Goal: Use online tool/utility: Utilize a website feature to perform a specific function

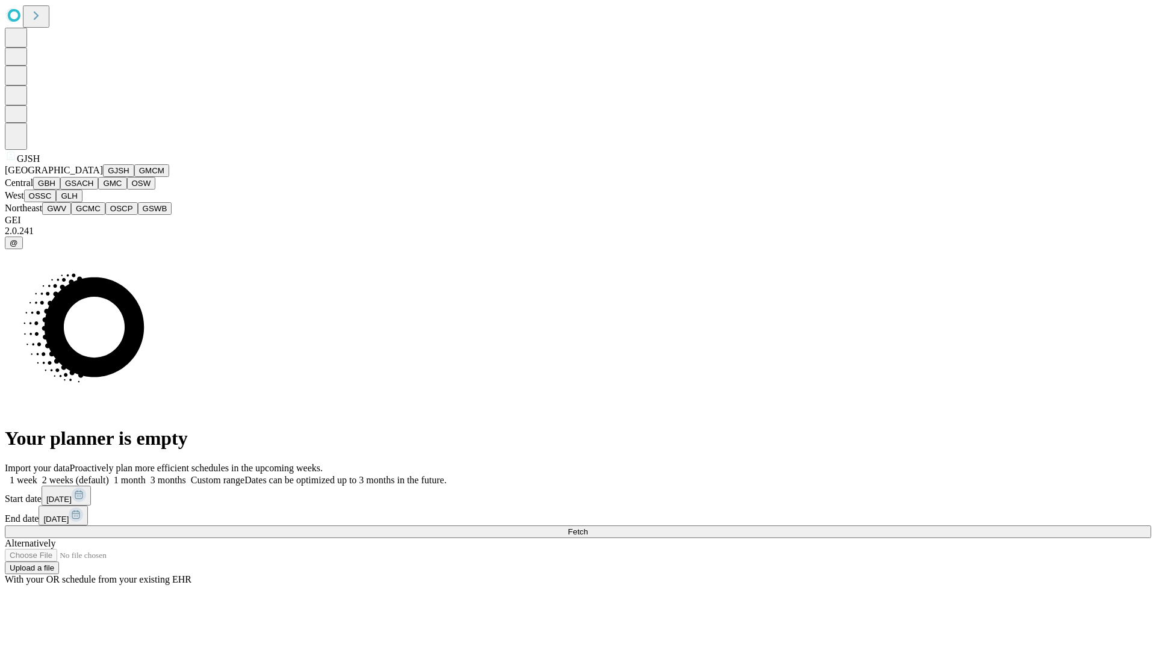
click at [103, 177] on button "GJSH" at bounding box center [118, 170] width 31 height 13
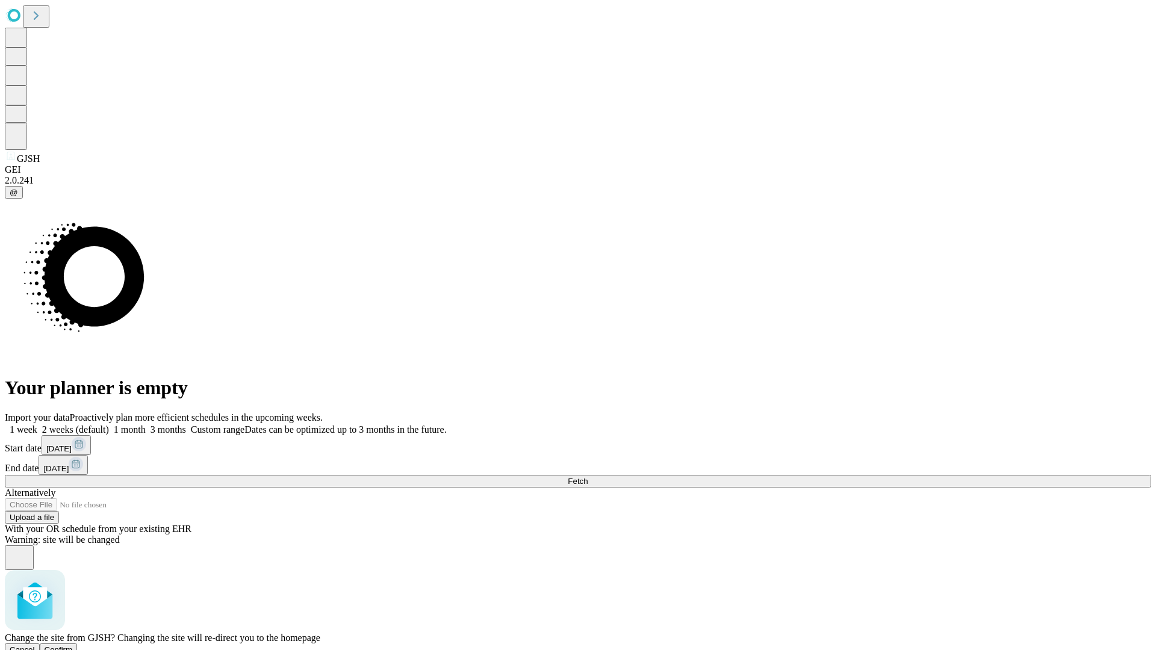
click at [73, 646] on span "Confirm" at bounding box center [59, 650] width 28 height 9
click at [109, 425] on label "2 weeks (default)" at bounding box center [73, 430] width 72 height 10
click at [588, 477] on span "Fetch" at bounding box center [578, 481] width 20 height 9
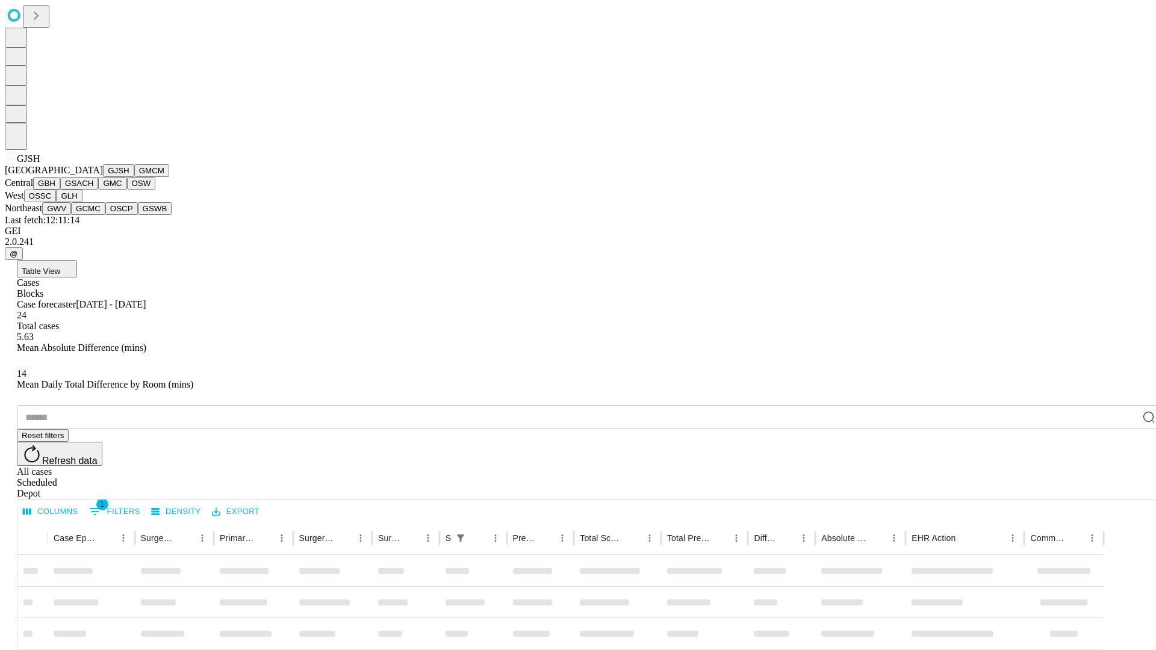
click at [134, 177] on button "GMCM" at bounding box center [151, 170] width 35 height 13
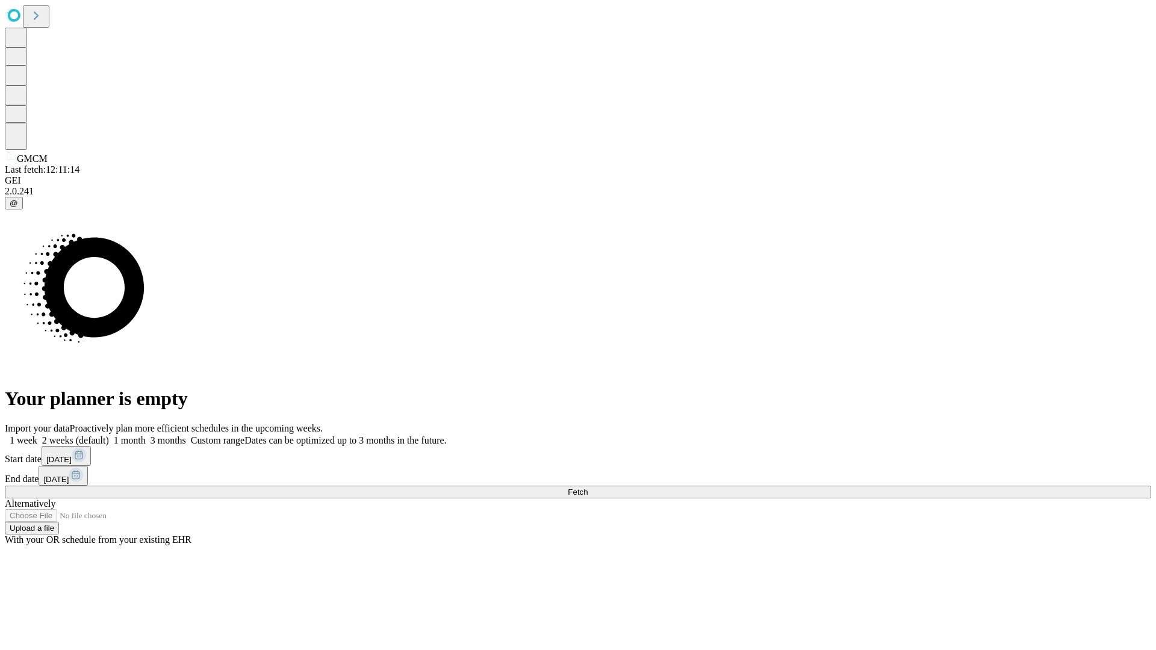
click at [109, 435] on label "2 weeks (default)" at bounding box center [73, 440] width 72 height 10
click at [588, 488] on span "Fetch" at bounding box center [578, 492] width 20 height 9
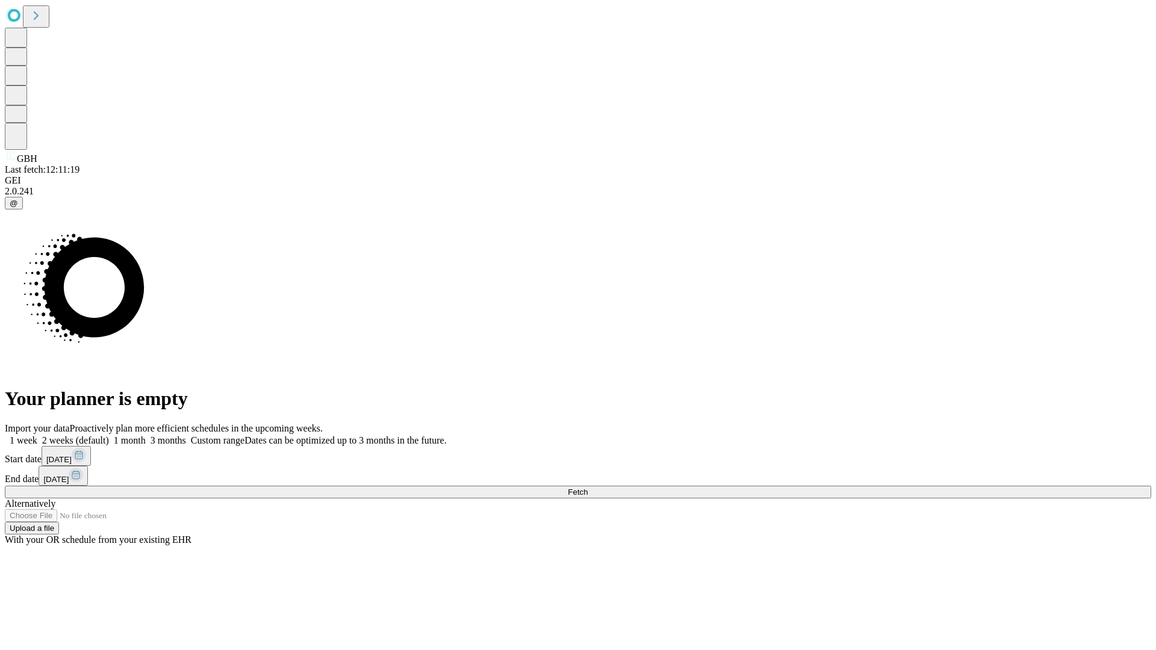
click at [109, 435] on label "2 weeks (default)" at bounding box center [73, 440] width 72 height 10
click at [588, 488] on span "Fetch" at bounding box center [578, 492] width 20 height 9
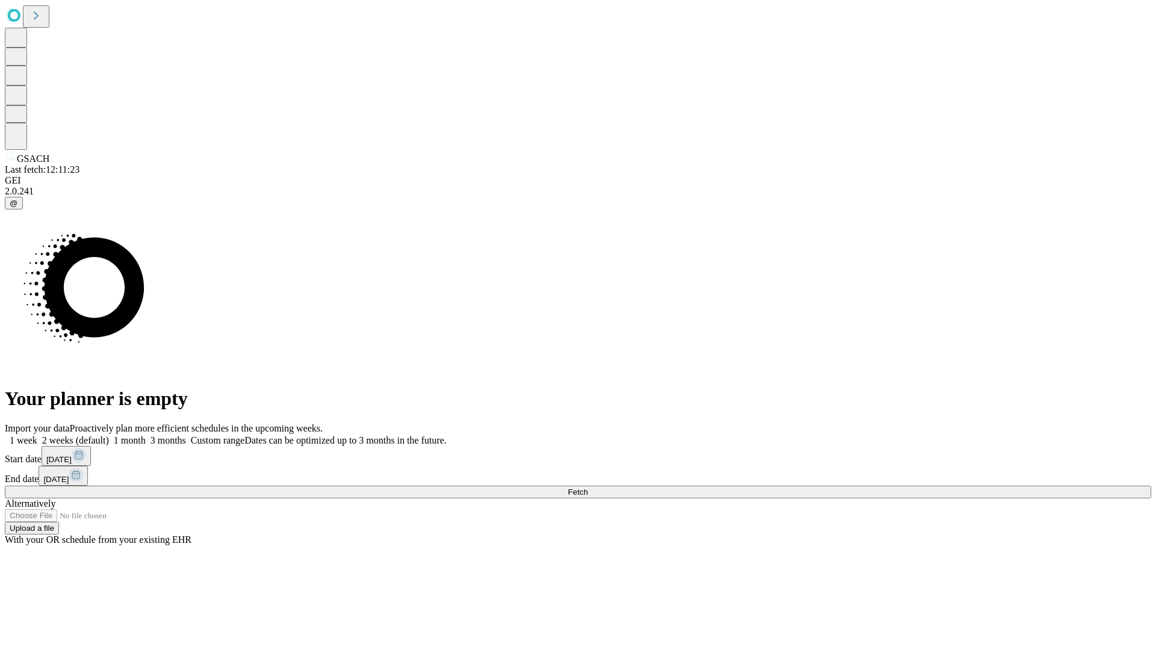
click at [588, 488] on span "Fetch" at bounding box center [578, 492] width 20 height 9
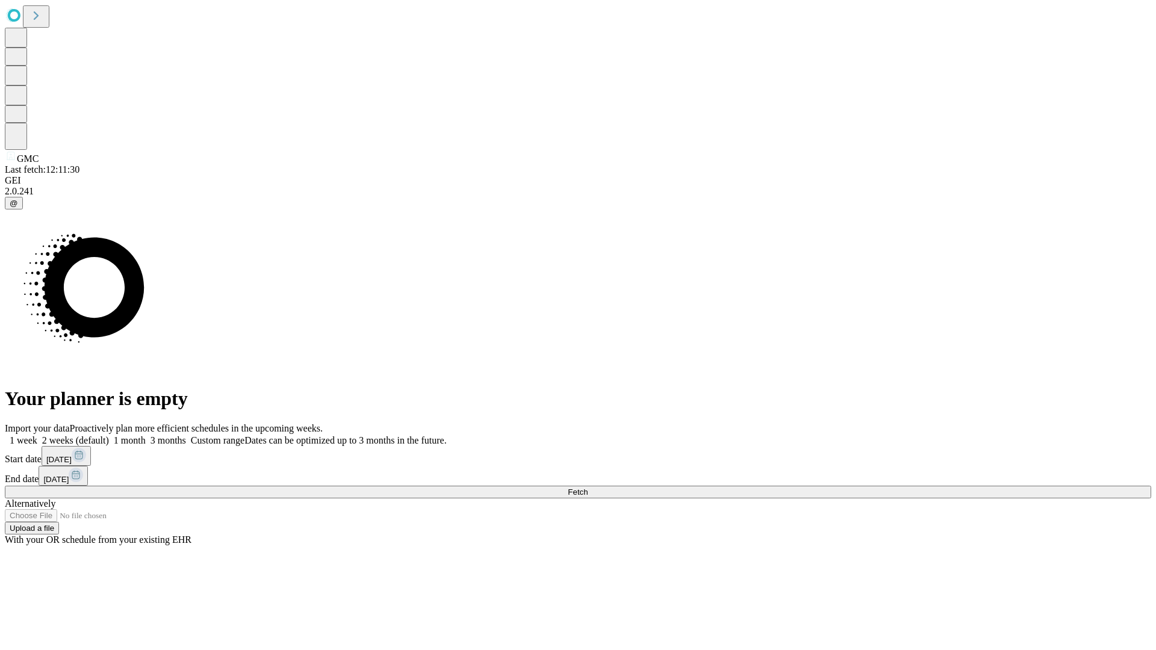
click at [109, 435] on label "2 weeks (default)" at bounding box center [73, 440] width 72 height 10
click at [588, 488] on span "Fetch" at bounding box center [578, 492] width 20 height 9
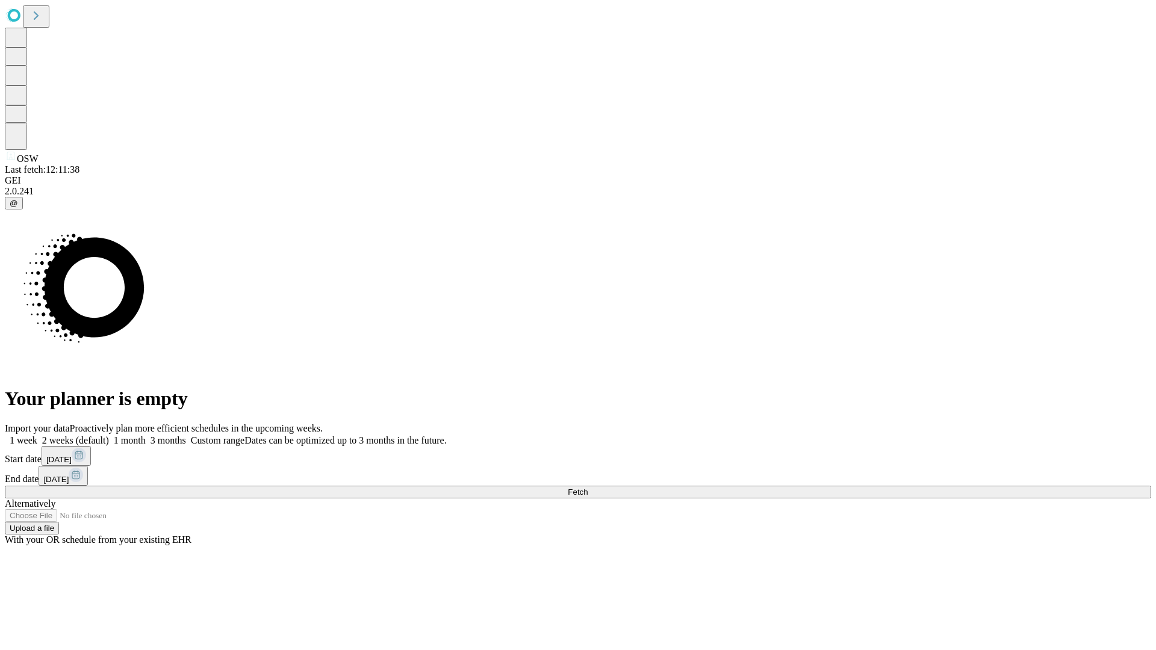
click at [109, 435] on label "2 weeks (default)" at bounding box center [73, 440] width 72 height 10
click at [588, 488] on span "Fetch" at bounding box center [578, 492] width 20 height 9
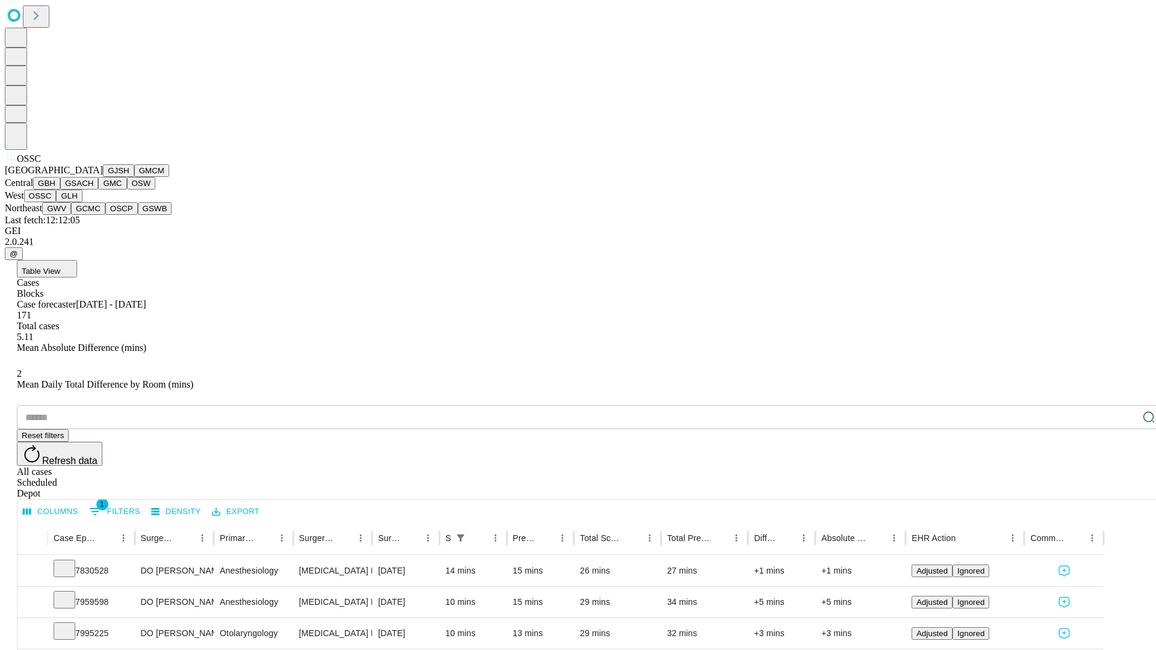
click at [82, 202] on button "GLH" at bounding box center [69, 196] width 26 height 13
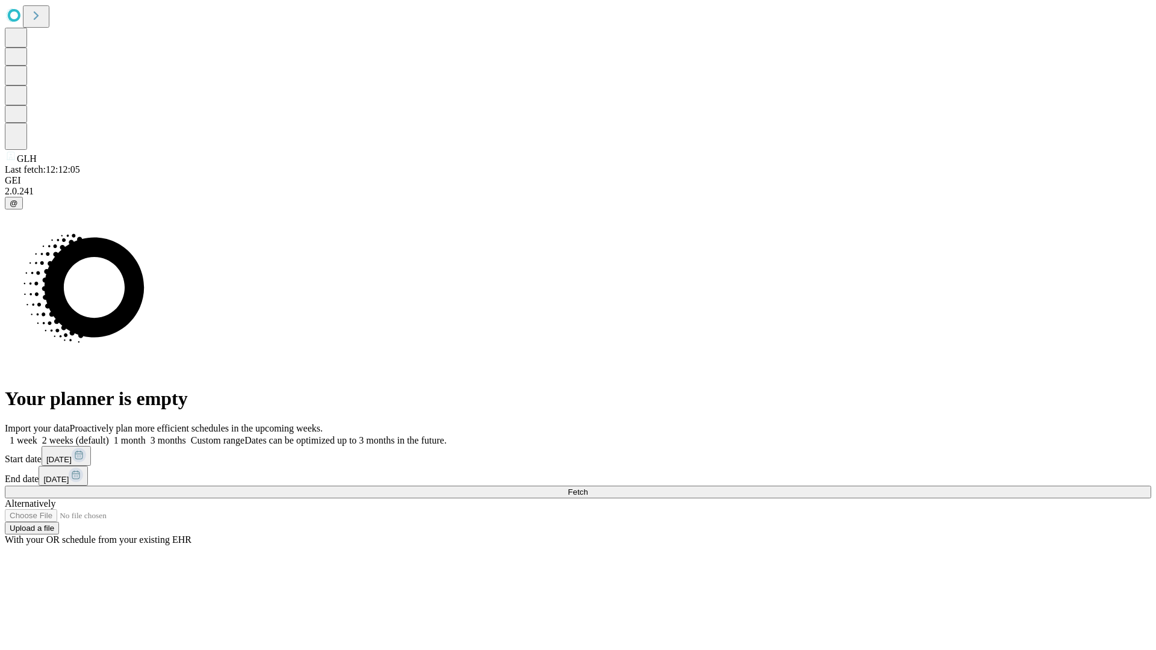
click at [109, 435] on label "2 weeks (default)" at bounding box center [73, 440] width 72 height 10
click at [588, 488] on span "Fetch" at bounding box center [578, 492] width 20 height 9
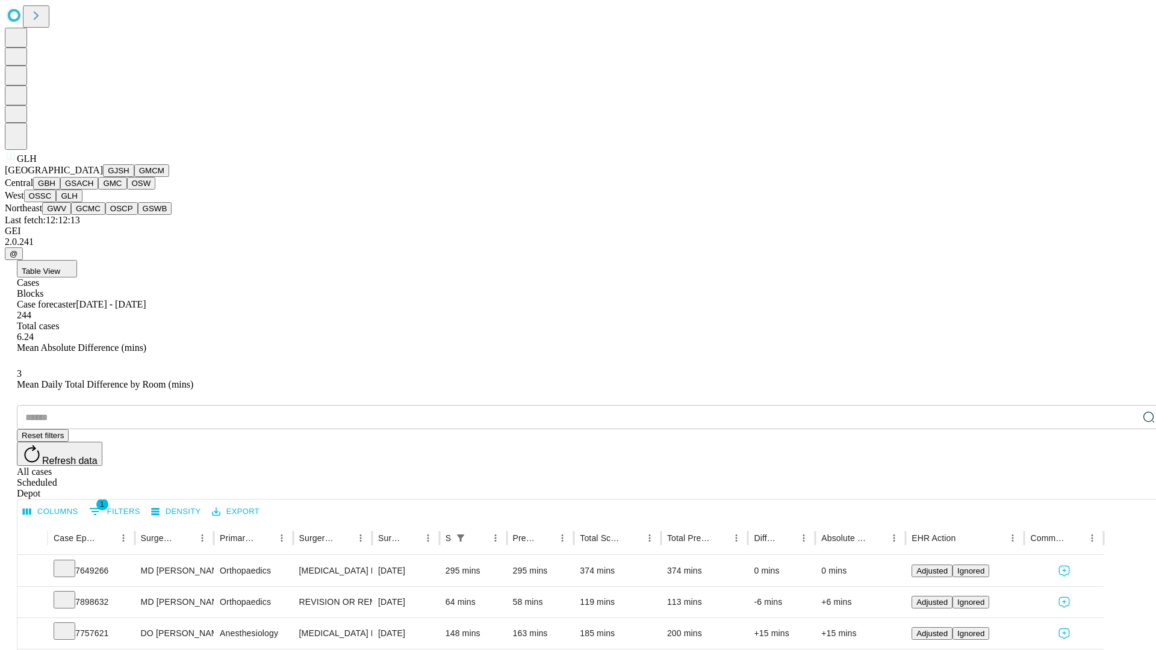
click at [71, 215] on button "GWV" at bounding box center [56, 208] width 29 height 13
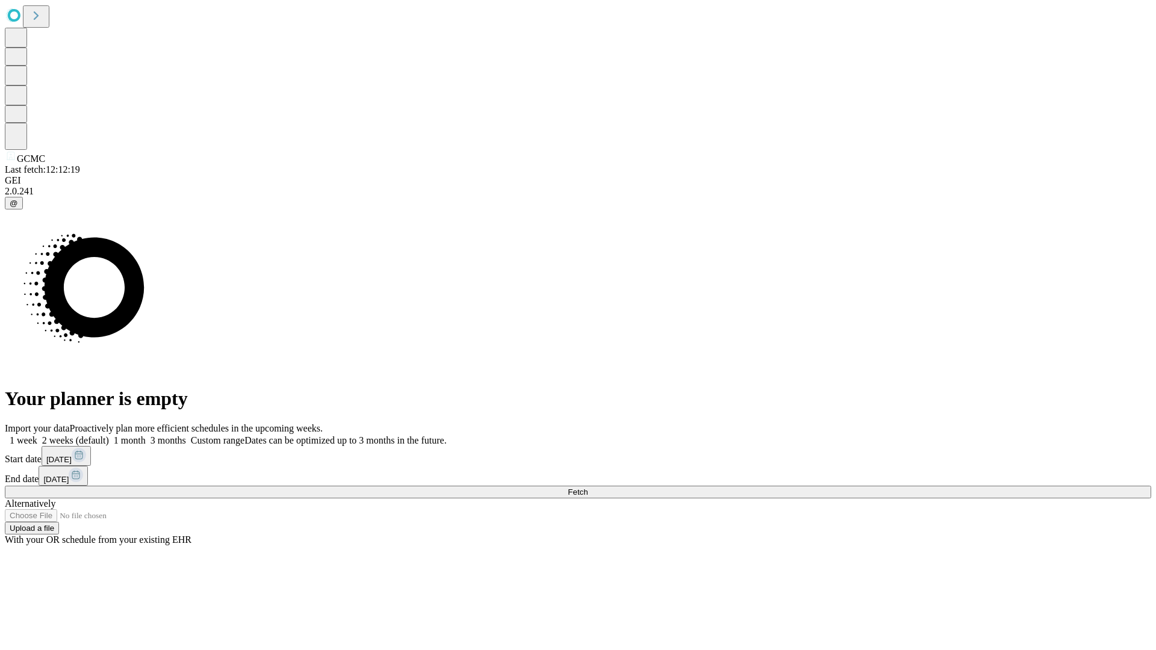
click at [109, 435] on label "2 weeks (default)" at bounding box center [73, 440] width 72 height 10
click at [588, 488] on span "Fetch" at bounding box center [578, 492] width 20 height 9
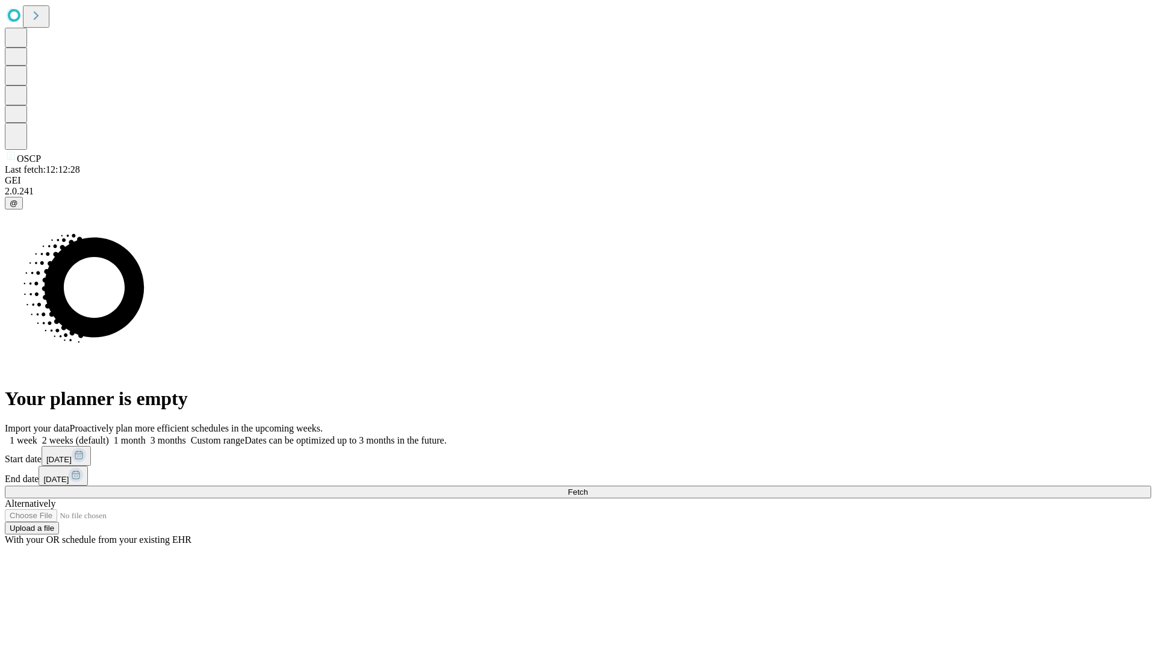
click at [109, 435] on label "2 weeks (default)" at bounding box center [73, 440] width 72 height 10
click at [588, 488] on span "Fetch" at bounding box center [578, 492] width 20 height 9
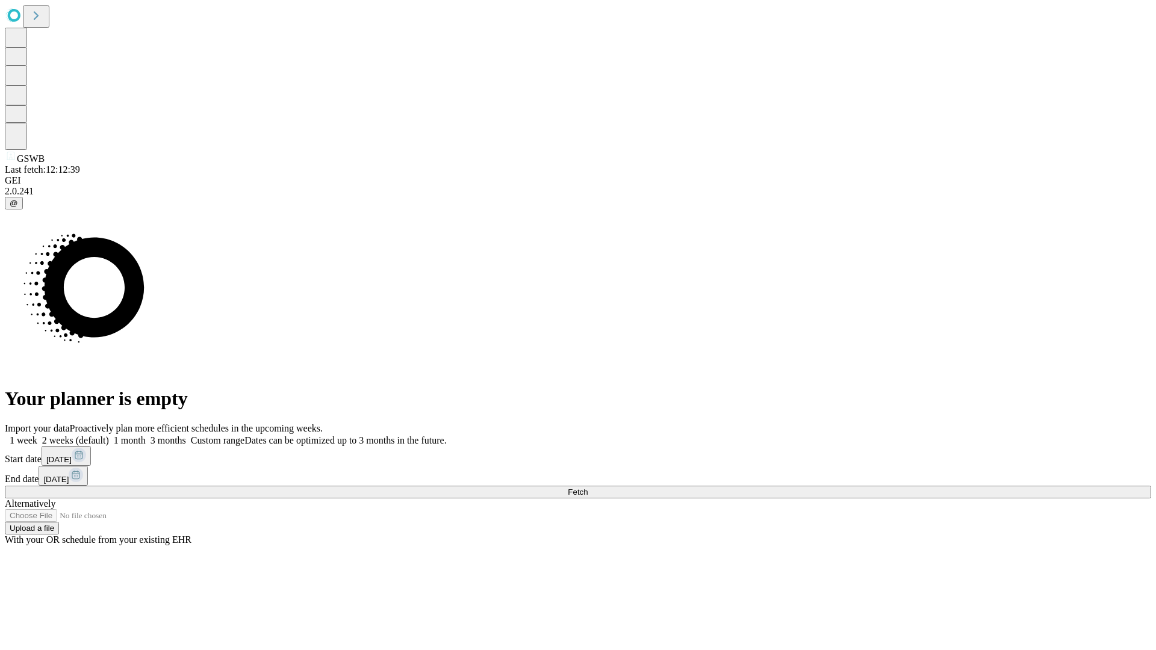
click at [109, 435] on label "2 weeks (default)" at bounding box center [73, 440] width 72 height 10
click at [588, 488] on span "Fetch" at bounding box center [578, 492] width 20 height 9
